Goal: Navigation & Orientation: Go to known website

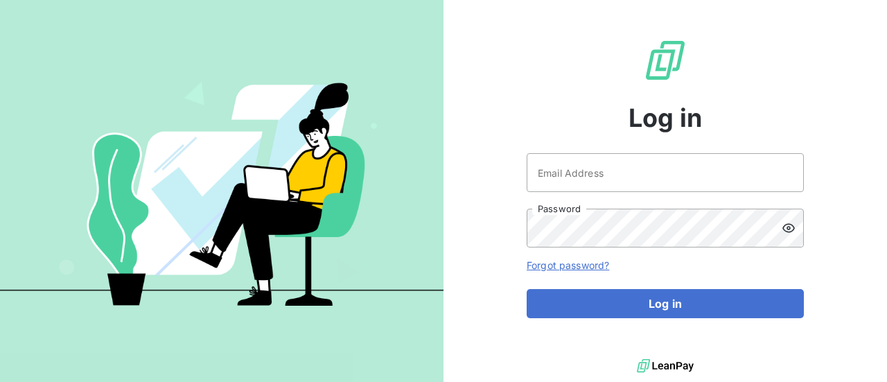
click at [442, 145] on img at bounding box center [222, 191] width 444 height 278
